Goal: Navigation & Orientation: Find specific page/section

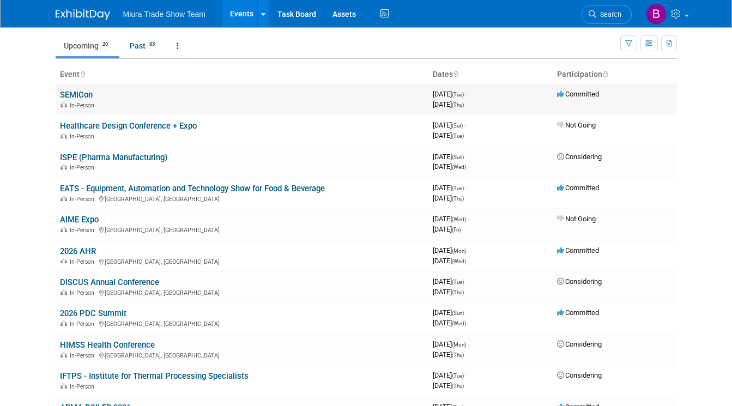
click at [80, 95] on link "SEMICon" at bounding box center [76, 95] width 33 height 10
